Goal: Navigation & Orientation: Find specific page/section

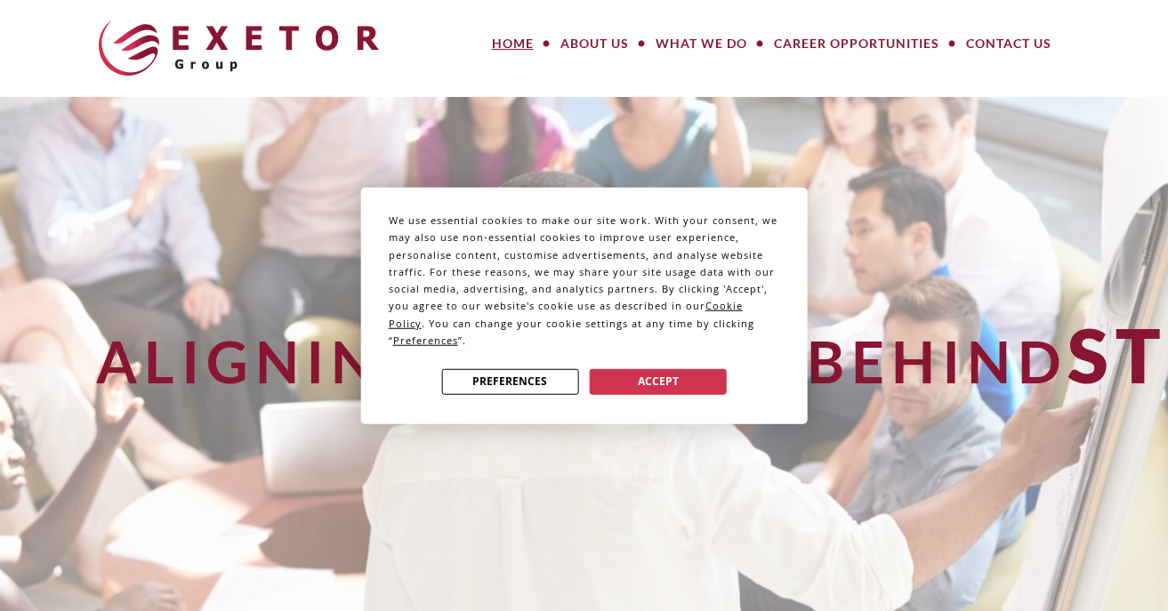
click at [651, 378] on button "Accept" at bounding box center [658, 381] width 137 height 26
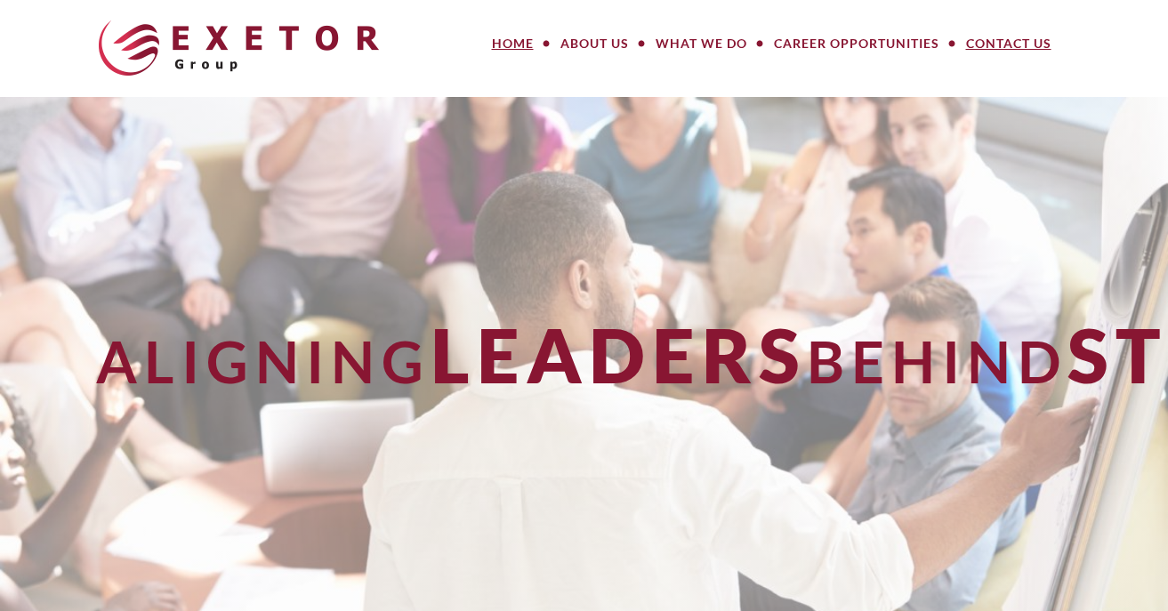
click at [1000, 44] on link "Contact Us" at bounding box center [1009, 44] width 112 height 36
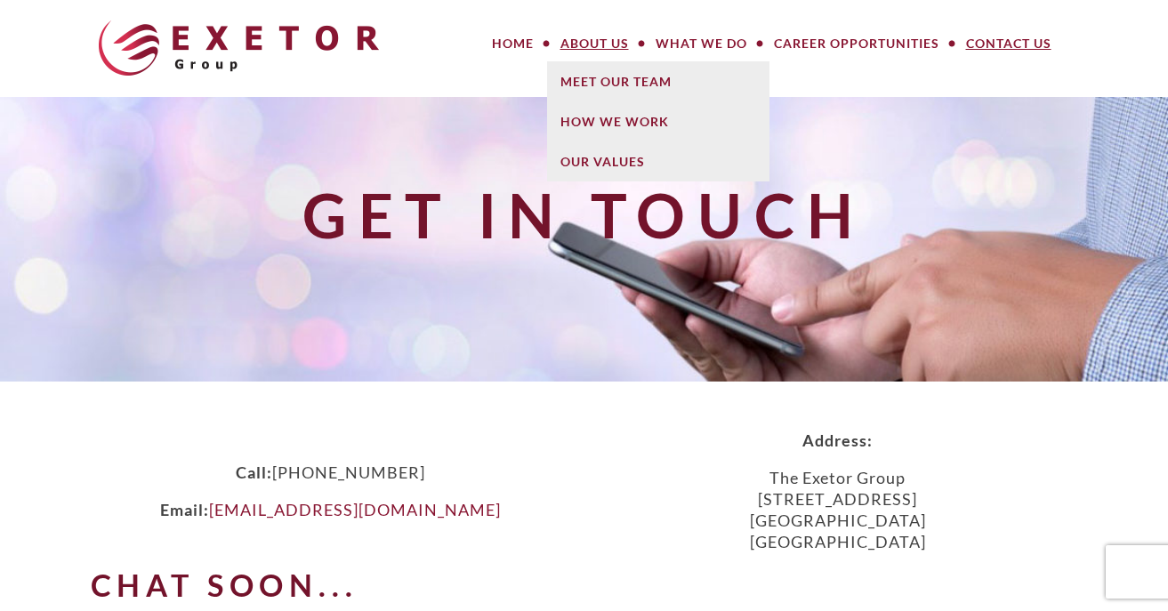
click at [601, 38] on link "About Us" at bounding box center [594, 44] width 95 height 36
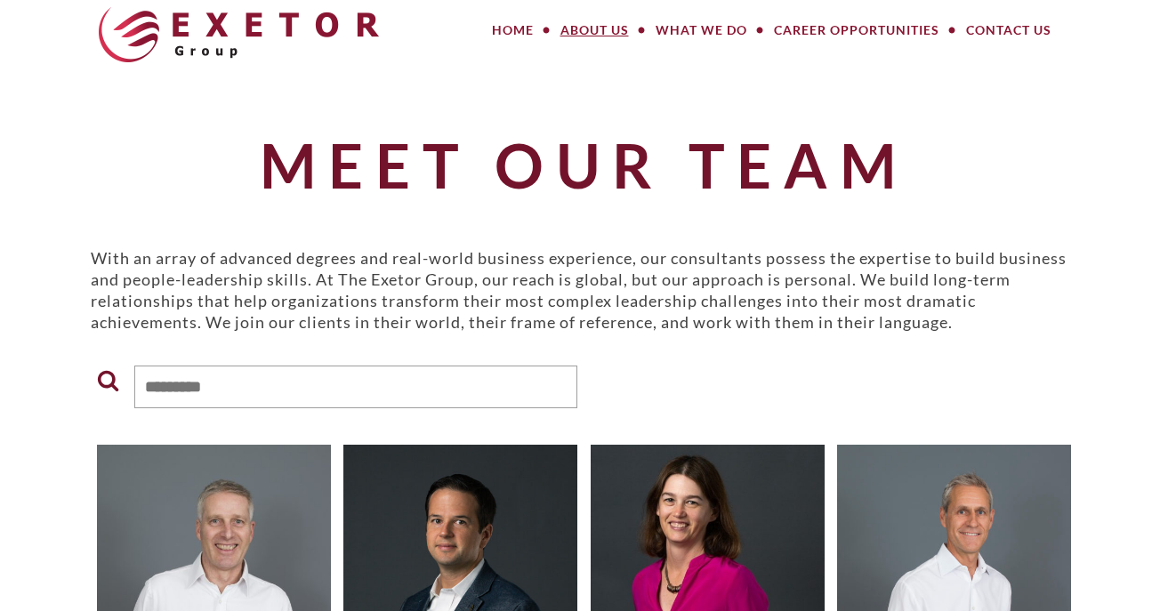
scroll to position [6, 0]
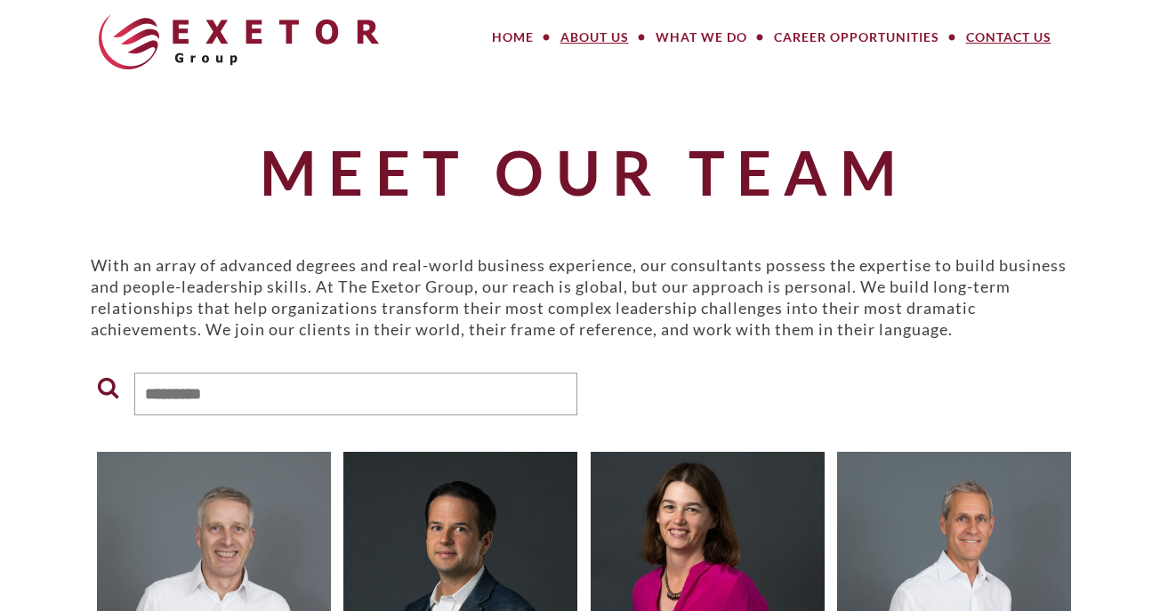
click at [1006, 39] on link "Contact Us" at bounding box center [1009, 38] width 112 height 36
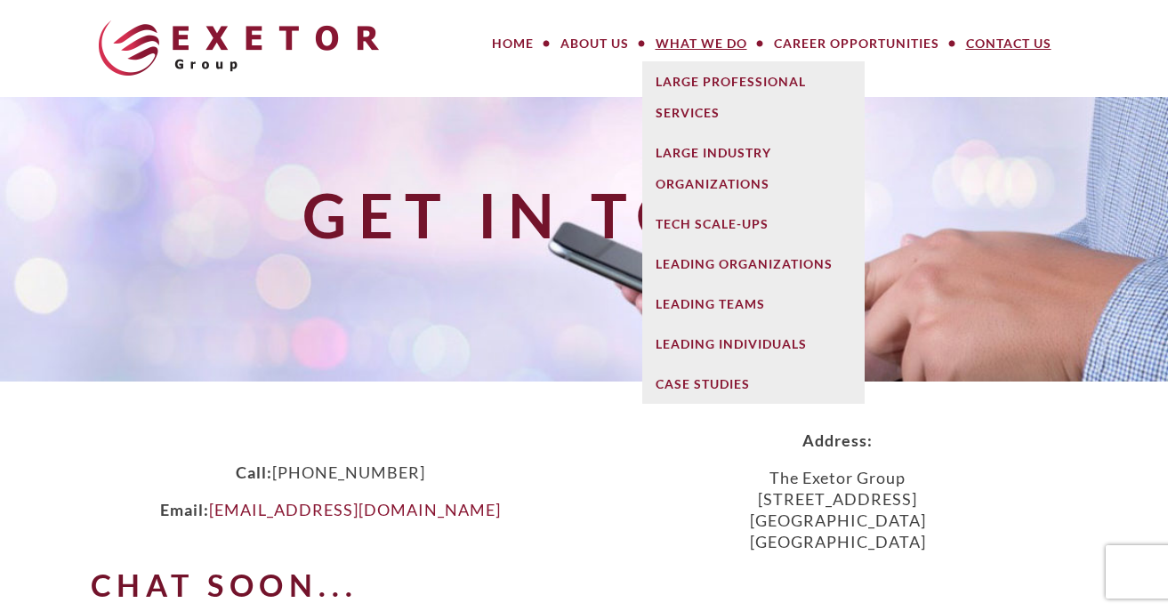
click at [727, 39] on link "What We Do" at bounding box center [701, 44] width 118 height 36
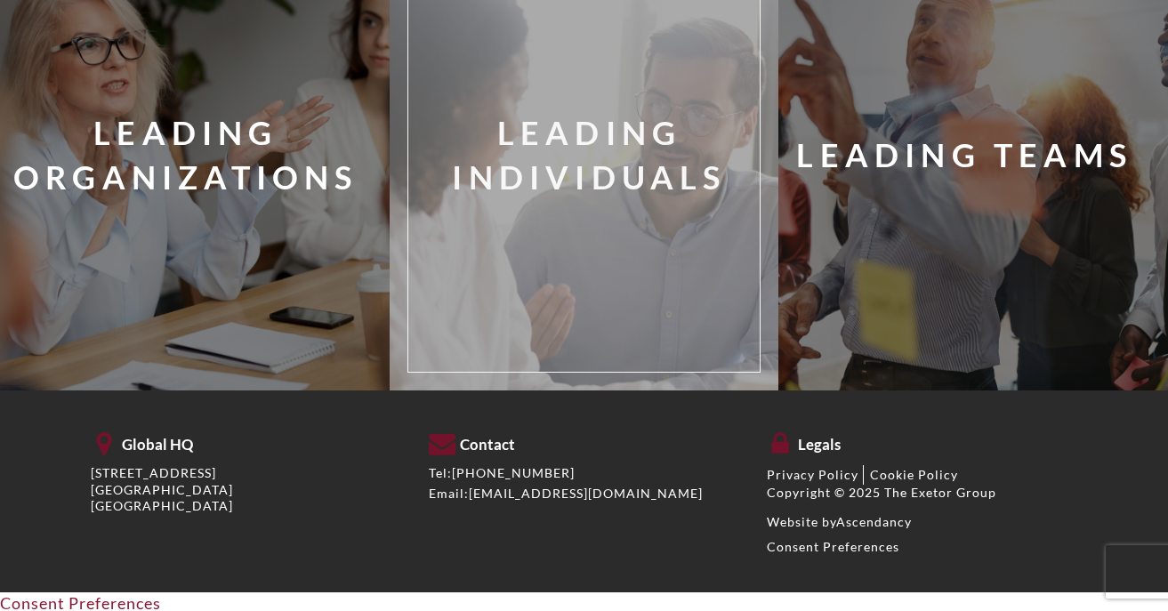
scroll to position [2727, 0]
